Goal: Task Accomplishment & Management: Manage account settings

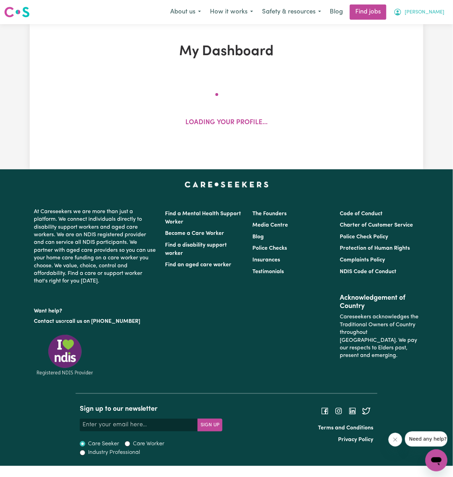
click at [440, 13] on span "[PERSON_NAME]" at bounding box center [424, 13] width 40 height 8
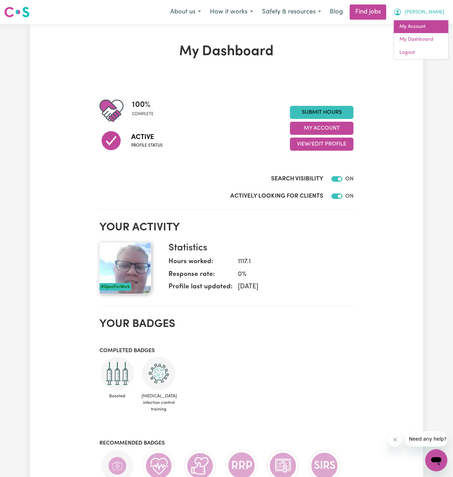
click at [428, 31] on link "My Account" at bounding box center [421, 26] width 55 height 13
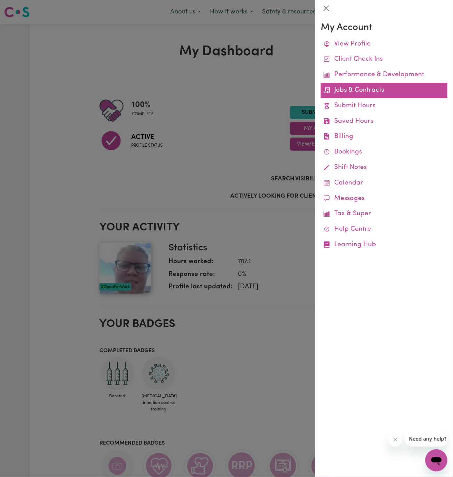
click at [368, 87] on link "Jobs & Contracts" at bounding box center [384, 91] width 127 height 16
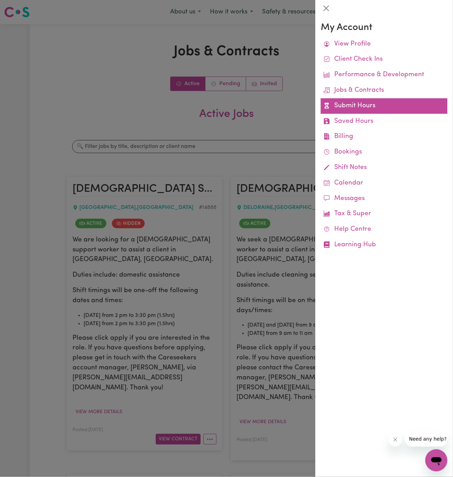
click at [369, 113] on link "Submit Hours" at bounding box center [384, 106] width 127 height 16
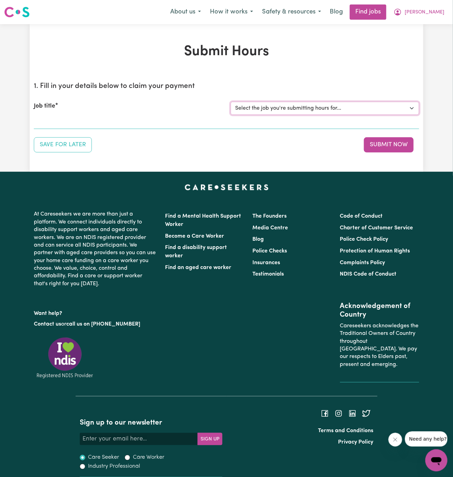
click at [322, 105] on select "Select the job you're submitting hours for... [[PERSON_NAME]] [DEMOGRAPHIC_DATA…" at bounding box center [325, 108] width 188 height 13
select select "14888"
click at [231, 102] on select "Select the job you're submitting hours for... [[PERSON_NAME]] [DEMOGRAPHIC_DATA…" at bounding box center [325, 108] width 188 height 13
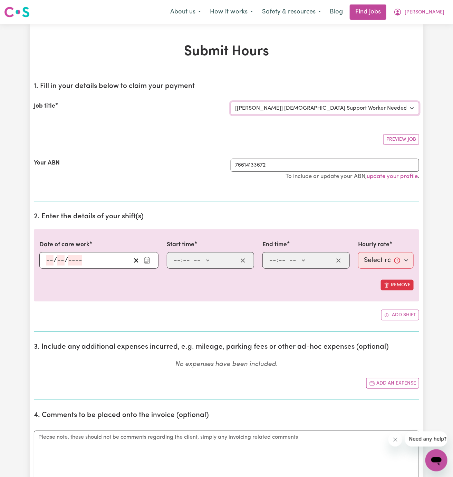
click at [318, 110] on select "Select the job you're submitting hours for... [[PERSON_NAME]] [DEMOGRAPHIC_DATA…" at bounding box center [325, 108] width 188 height 13
click at [437, 13] on span "[PERSON_NAME]" at bounding box center [424, 13] width 40 height 8
click at [435, 27] on link "My Account" at bounding box center [421, 26] width 55 height 13
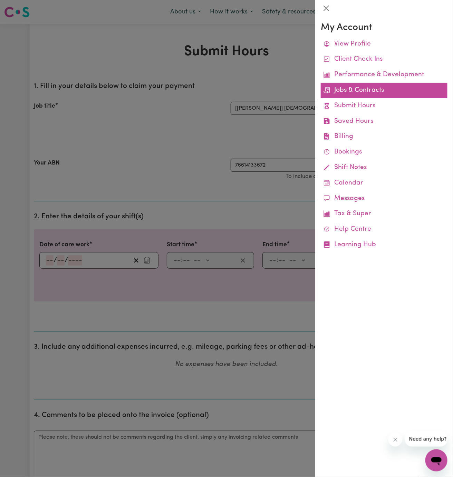
click at [371, 90] on link "Jobs & Contracts" at bounding box center [384, 91] width 127 height 16
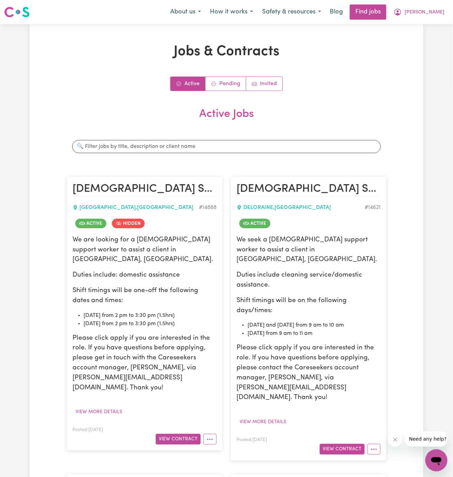
click at [240, 93] on div "Active Pending Invited Active Jobs Search jobs [DEMOGRAPHIC_DATA] Support Worke…" at bounding box center [227, 425] width 320 height 697
click at [227, 81] on link "Pending" at bounding box center [225, 84] width 41 height 14
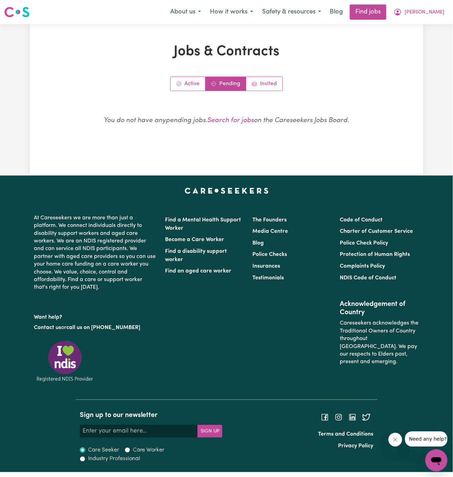
click at [206, 82] on link "Pending" at bounding box center [225, 84] width 41 height 14
click at [196, 84] on link "Active" at bounding box center [187, 84] width 35 height 14
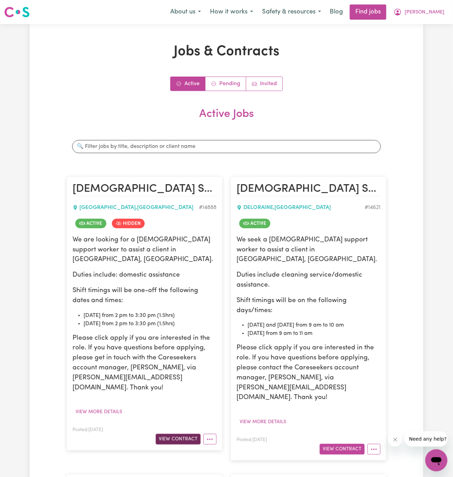
click at [188, 434] on button "View Contract" at bounding box center [178, 439] width 45 height 11
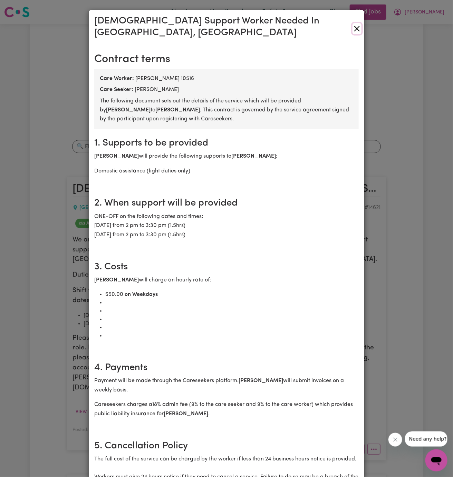
click at [361, 23] on button "Close" at bounding box center [356, 28] width 9 height 11
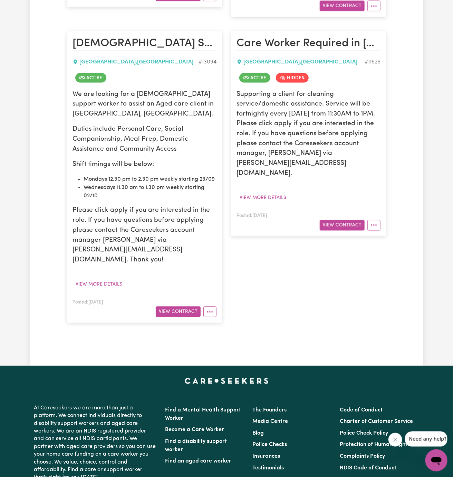
scroll to position [498, 0]
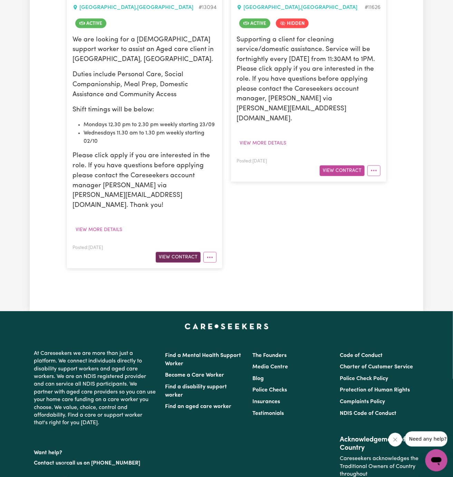
click at [176, 252] on button "View Contract" at bounding box center [178, 257] width 45 height 11
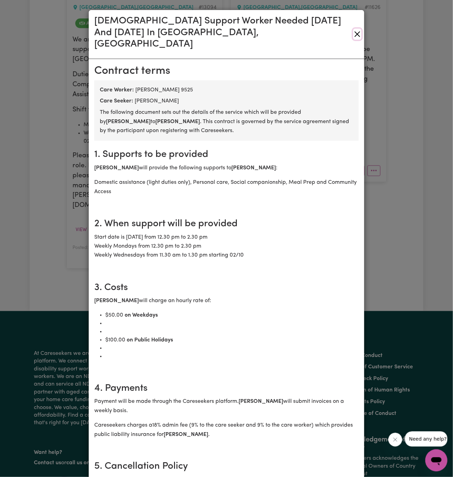
click at [360, 31] on button "Close" at bounding box center [357, 34] width 8 height 11
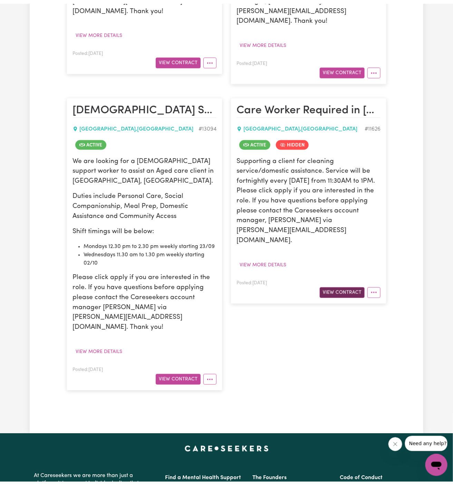
scroll to position [373, 0]
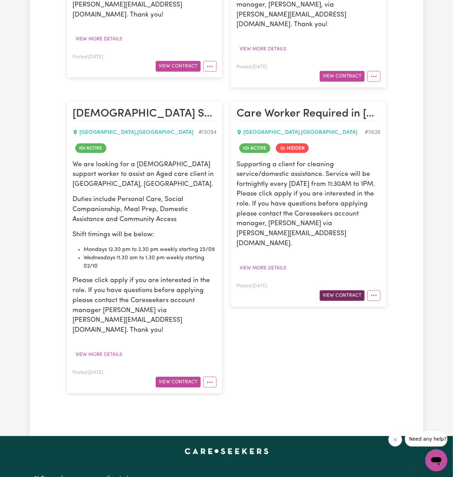
click at [359, 291] on button "View Contract" at bounding box center [342, 296] width 45 height 11
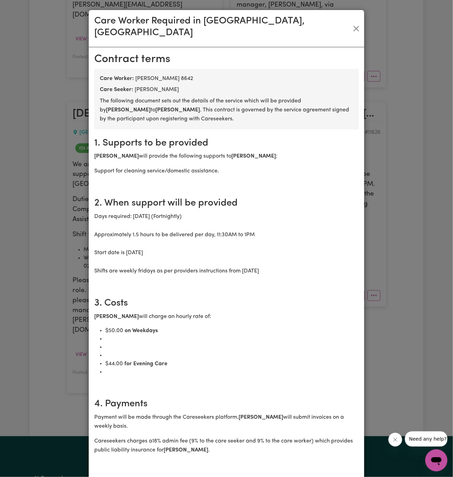
click at [401, 203] on div "Care Worker Required in [GEOGRAPHIC_DATA], [GEOGRAPHIC_DATA] [DEMOGRAPHIC_DATA]…" at bounding box center [226, 238] width 453 height 477
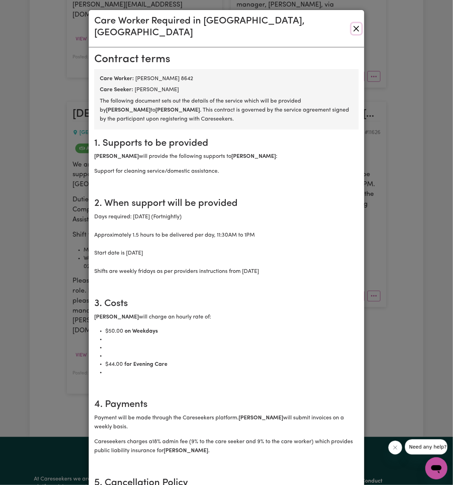
click at [355, 23] on button "Close" at bounding box center [356, 28] width 10 height 11
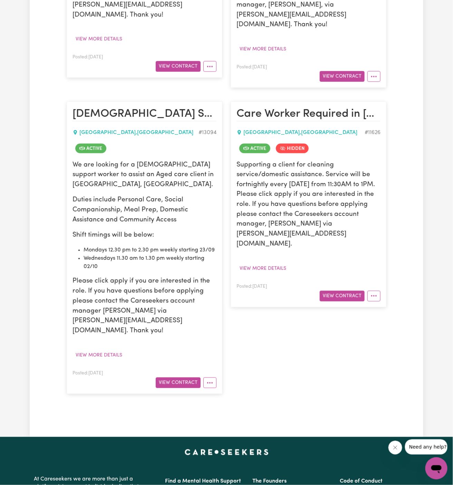
click at [355, 10] on div at bounding box center [226, 1] width 275 height 17
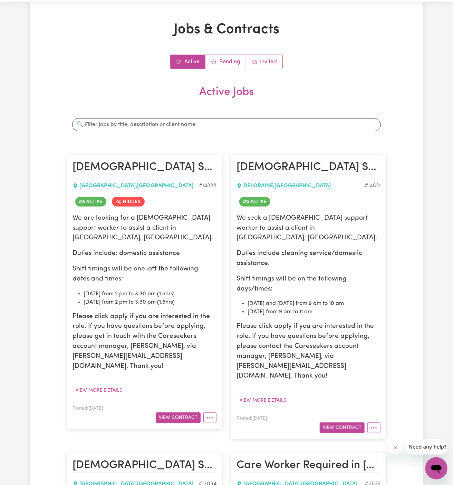
scroll to position [0, 0]
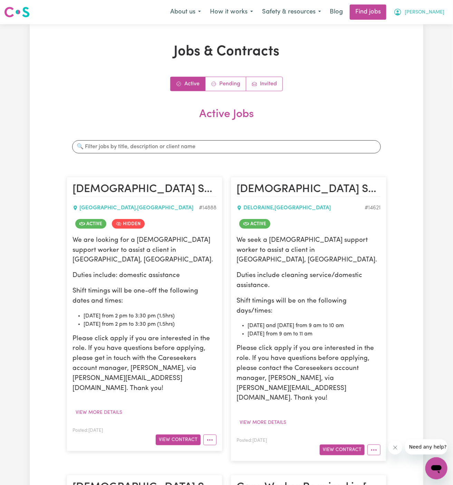
click at [436, 16] on span "[PERSON_NAME]" at bounding box center [424, 13] width 40 height 8
click at [433, 49] on link "Logout" at bounding box center [421, 52] width 55 height 13
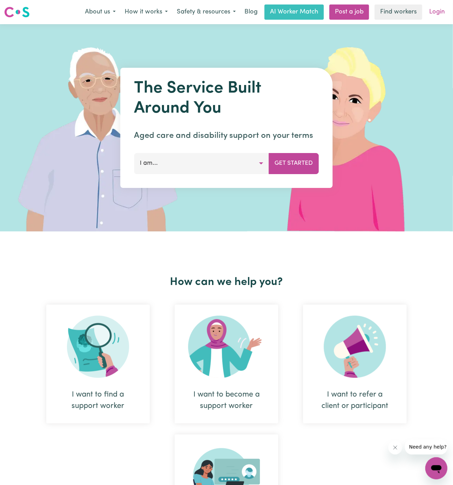
click at [442, 12] on link "Login" at bounding box center [437, 11] width 24 height 15
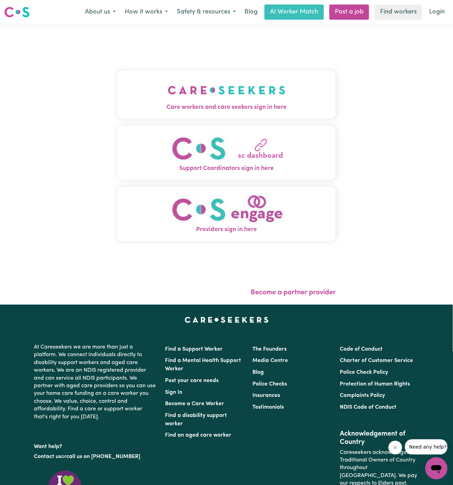
click at [247, 83] on img "Care workers and care seekers sign in here" at bounding box center [227, 90] width 118 height 26
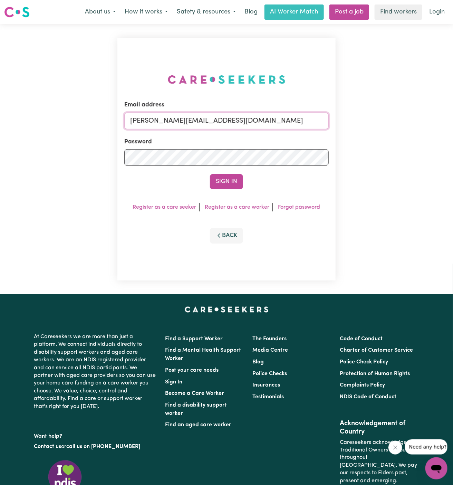
click at [252, 122] on input "[PERSON_NAME][EMAIL_ADDRESS][DOMAIN_NAME]" at bounding box center [226, 121] width 204 height 17
drag, startPoint x: 165, startPoint y: 122, endPoint x: 483, endPoint y: 130, distance: 317.6
click at [452, 130] on html "Menu About us How it works Safety & resources Blog AI Worker Match Post a job F…" at bounding box center [226, 295] width 453 height 591
type input "[EMAIL_ADDRESS][DOMAIN_NAME]"
click at [226, 173] on form "Email address [EMAIL_ADDRESS][DOMAIN_NAME] Password Sign In" at bounding box center [226, 144] width 204 height 89
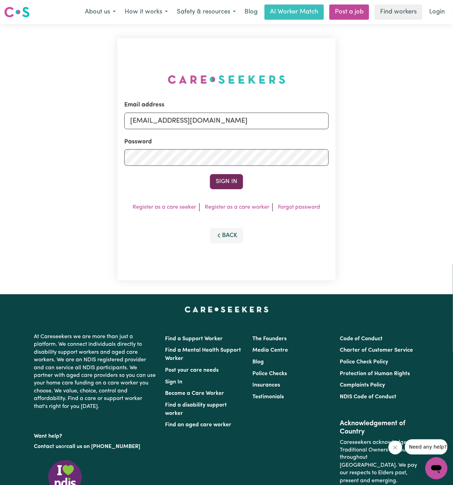
click at [226, 174] on button "Sign In" at bounding box center [226, 181] width 33 height 15
